Goal: Task Accomplishment & Management: Manage account settings

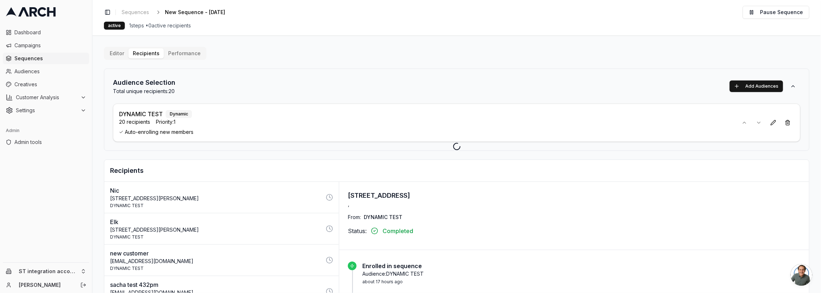
scroll to position [446, 0]
click at [360, 230] on span "Status:" at bounding box center [357, 231] width 19 height 9
copy div "Status:"
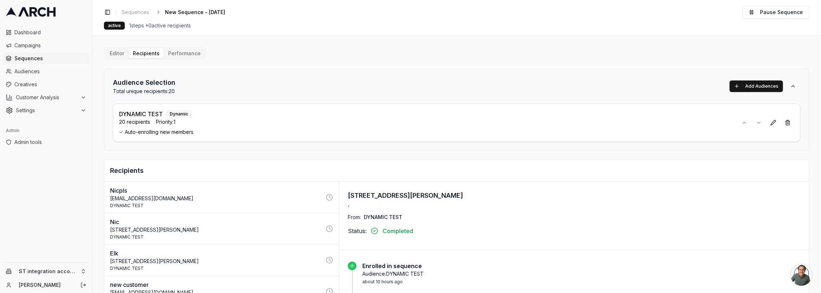
click at [492, 201] on div "[STREET_ADDRESS][PERSON_NAME] ," at bounding box center [574, 199] width 453 height 17
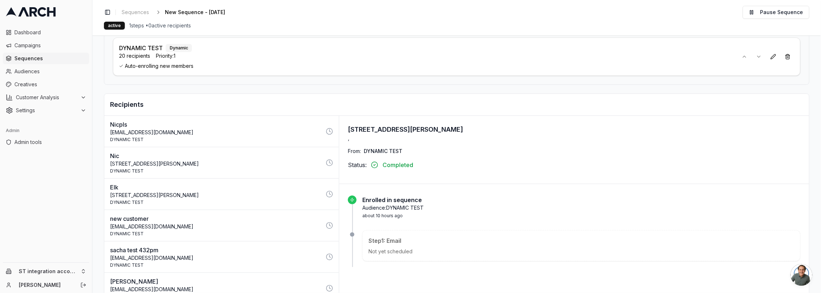
scroll to position [91, 0]
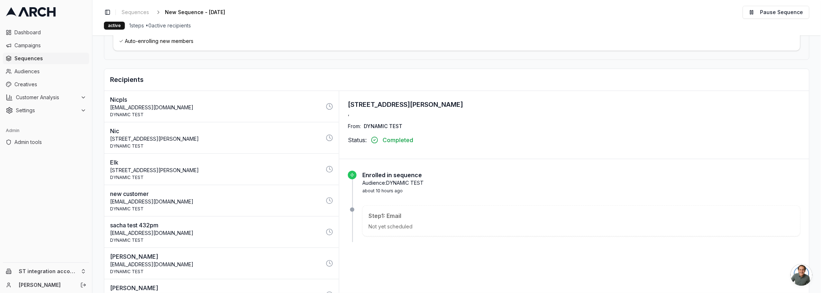
click at [156, 61] on div "Audience Selection Total unique recipients: 20 Add Audiences DYNAMIC TEST Dynam…" at bounding box center [457, 143] width 706 height 330
click at [169, 104] on p "[EMAIL_ADDRESS][DOMAIN_NAME]" at bounding box center [216, 107] width 212 height 7
click at [272, 112] on p "DYNAMIC TEST" at bounding box center [216, 115] width 212 height 6
click at [161, 159] on p "Elk" at bounding box center [216, 162] width 212 height 9
click at [191, 141] on div "Nic [STREET_ADDRESS][PERSON_NAME] DYNAMIC TEST" at bounding box center [216, 138] width 212 height 22
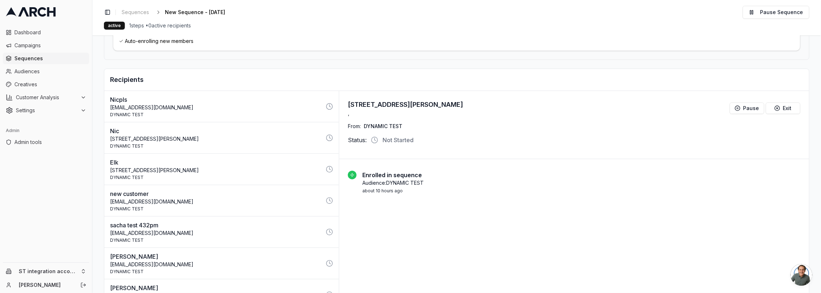
click at [222, 112] on p "DYNAMIC TEST" at bounding box center [216, 115] width 212 height 6
